Goal: Register for event/course

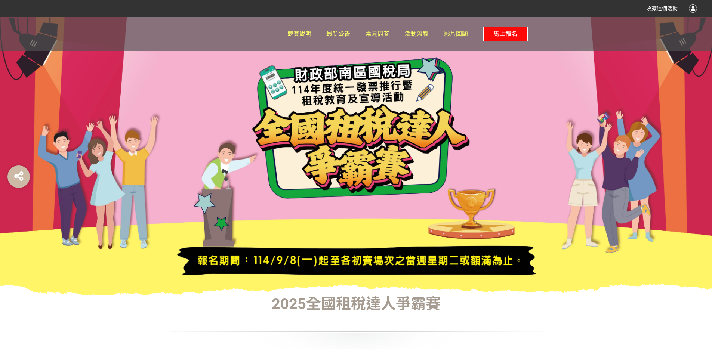
click at [502, 30] on span "馬上報名" at bounding box center [506, 33] width 24 height 7
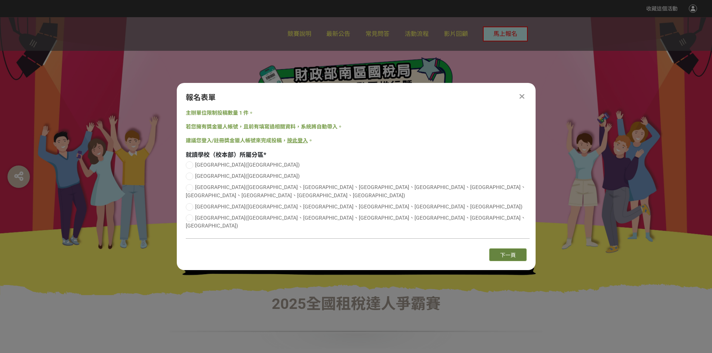
click at [525, 249] on button "下一頁" at bounding box center [508, 255] width 37 height 13
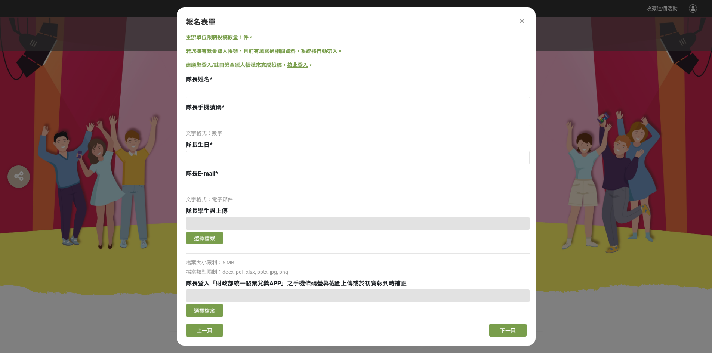
click at [525, 15] on div "報名表單 主辦單位限制投稿數量 1 件。 若您擁有獎金獵人帳號，且前有填寫過相關資料，系統將自動帶入。 建議您登入/註冊獎金獵人帳號來完成投稿， 按此登入 。…" at bounding box center [356, 176] width 359 height 338
click at [521, 26] on div "報名表單" at bounding box center [356, 21] width 341 height 11
click at [523, 16] on div "報名表單 主辦單位限制投稿數量 1 件。 若您擁有獎金獵人帳號，且前有填寫過相關資料，系統將自動帶入。 建議您登入/註冊獎金獵人帳號來完成投稿， 按此登入 。…" at bounding box center [356, 176] width 359 height 338
click at [523, 20] on icon at bounding box center [522, 20] width 5 height 7
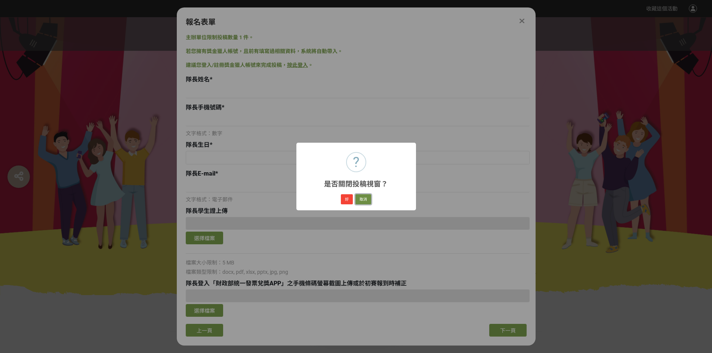
click at [361, 200] on button "取消" at bounding box center [364, 199] width 16 height 10
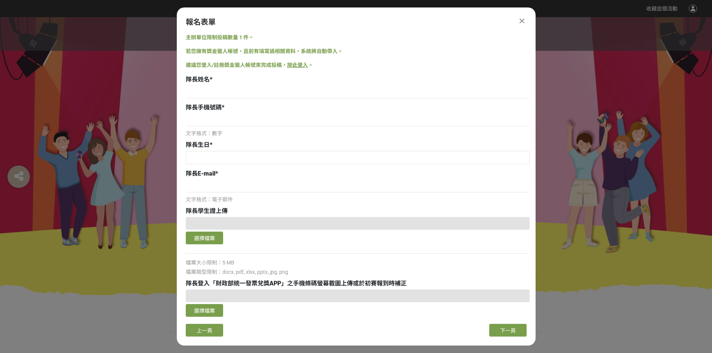
click at [520, 24] on icon at bounding box center [522, 20] width 5 height 7
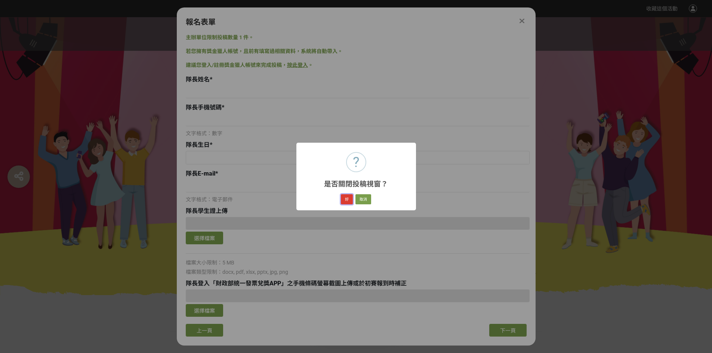
click at [346, 202] on button "好" at bounding box center [347, 199] width 12 height 10
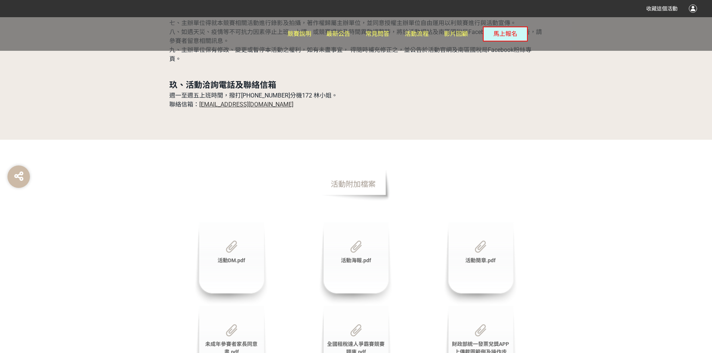
scroll to position [2443, 0]
click at [367, 340] on span "全國租稅達人爭霸賽競賽題庫.pdf" at bounding box center [356, 347] width 58 height 14
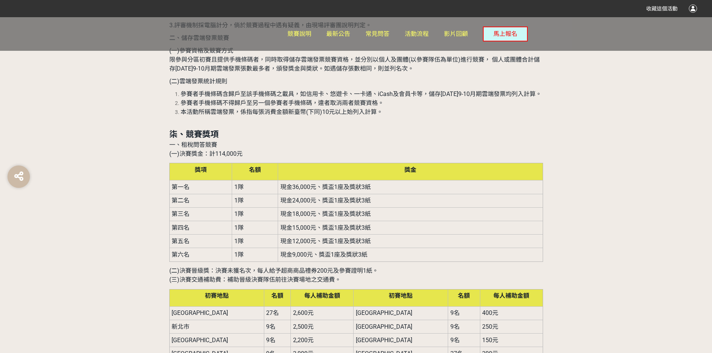
scroll to position [1882, 0]
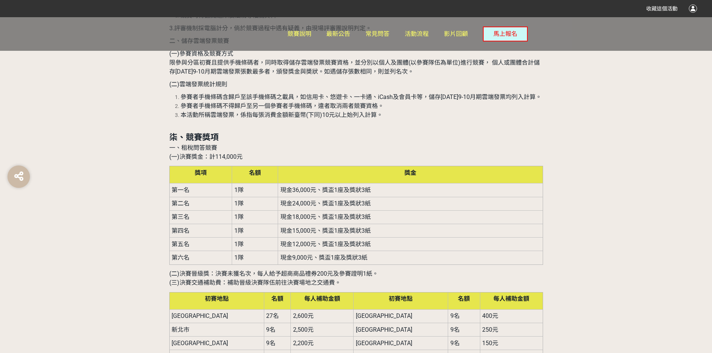
drag, startPoint x: 463, startPoint y: 178, endPoint x: 498, endPoint y: 176, distance: 34.9
drag, startPoint x: 458, startPoint y: 178, endPoint x: 494, endPoint y: 172, distance: 36.2
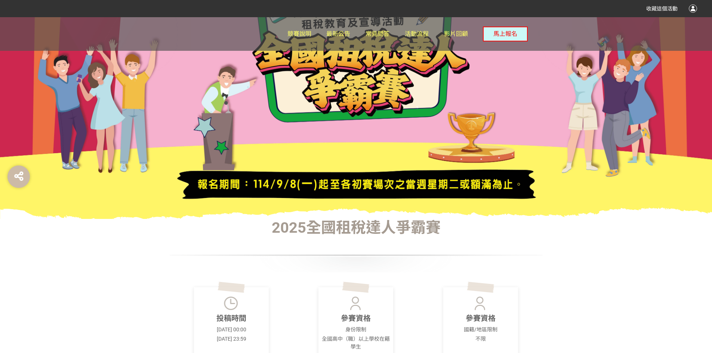
scroll to position [0, 0]
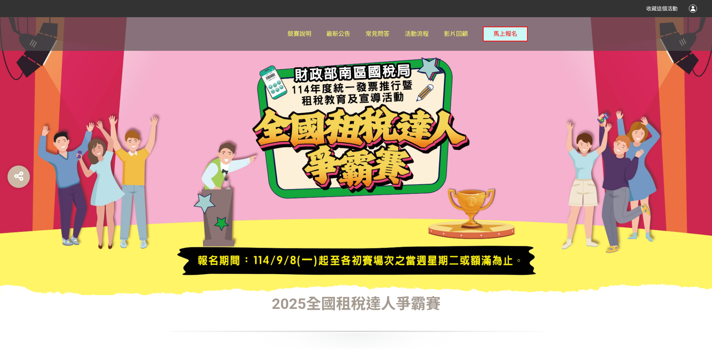
drag, startPoint x: 614, startPoint y: 181, endPoint x: 695, endPoint y: 141, distance: 90.5
click at [695, 141] on div at bounding box center [356, 156] width 712 height 278
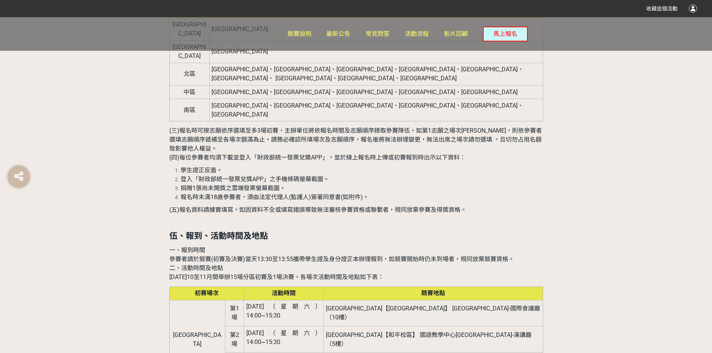
scroll to position [898, 0]
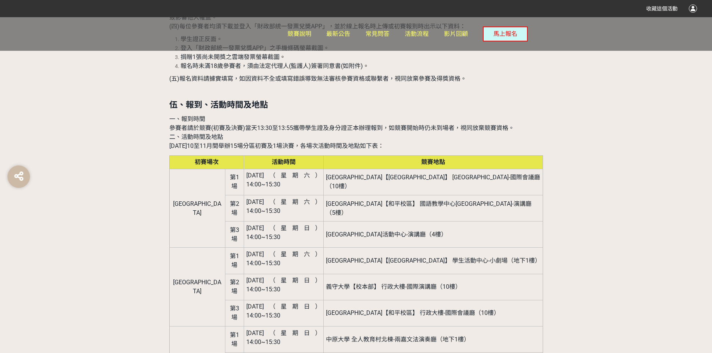
drag, startPoint x: 240, startPoint y: 258, endPoint x: 343, endPoint y: 264, distance: 102.7
drag, startPoint x: 1, startPoint y: 309, endPoint x: 139, endPoint y: 273, distance: 142.5
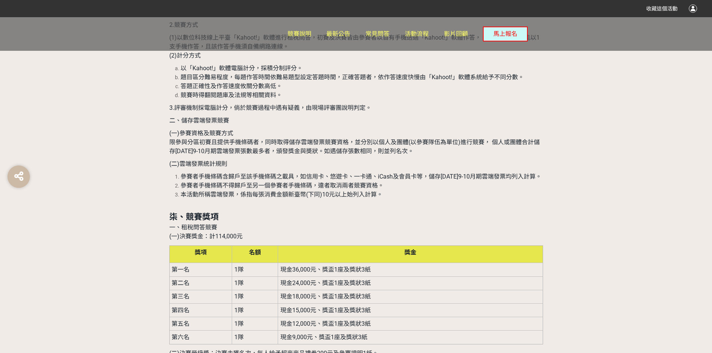
scroll to position [1832, 0]
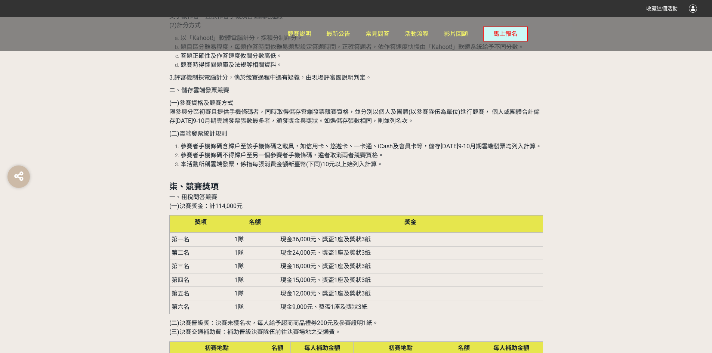
drag, startPoint x: 276, startPoint y: 205, endPoint x: 186, endPoint y: 225, distance: 92.7
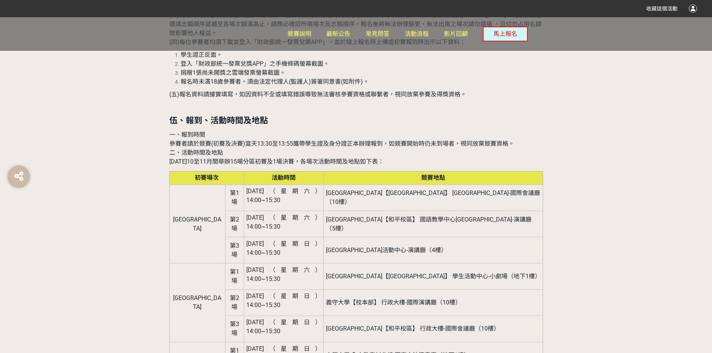
scroll to position [1010, 0]
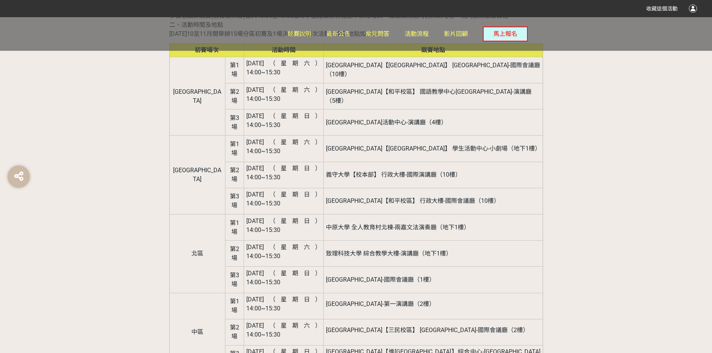
drag, startPoint x: 296, startPoint y: 282, endPoint x: 342, endPoint y: 284, distance: 46.0
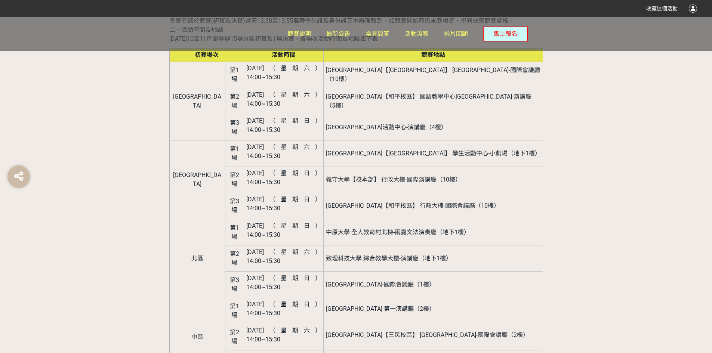
scroll to position [972, 0]
